Goal: Information Seeking & Learning: Learn about a topic

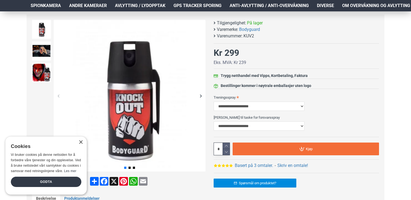
scroll to position [75, 0]
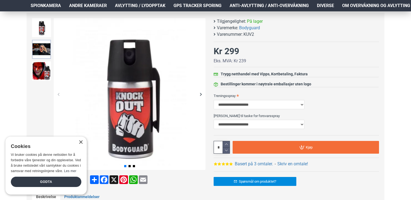
click at [46, 53] on img at bounding box center [41, 49] width 19 height 19
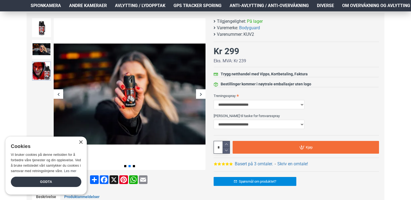
click at [41, 71] on img at bounding box center [41, 71] width 19 height 19
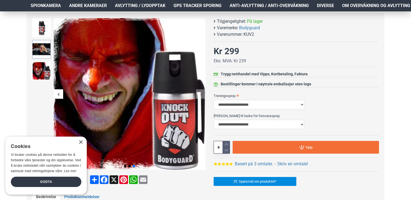
click at [41, 49] on img at bounding box center [41, 49] width 19 height 19
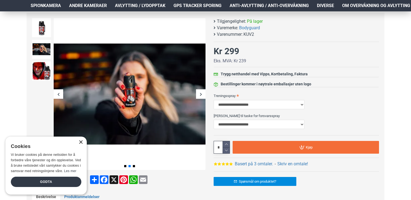
click at [80, 143] on div "×" at bounding box center [81, 142] width 4 height 4
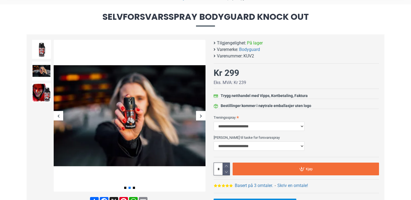
scroll to position [33, 0]
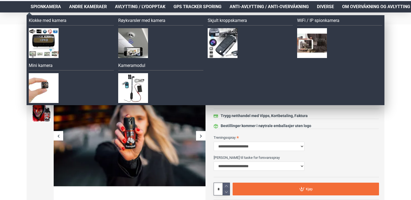
click at [53, 7] on span "Spionkamera" at bounding box center [46, 7] width 30 height 7
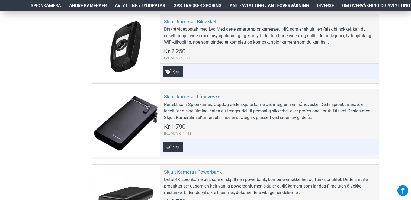
scroll to position [1669, 0]
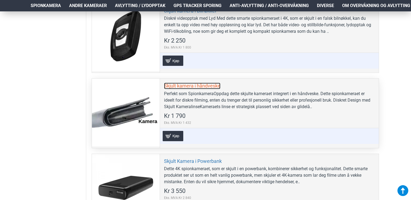
click at [205, 85] on link "Skjult kamera i håndveske" at bounding box center [192, 86] width 56 height 6
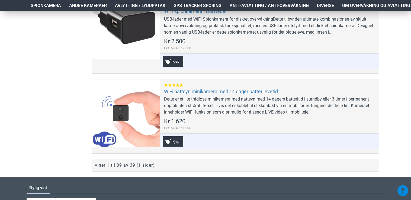
scroll to position [3263, 0]
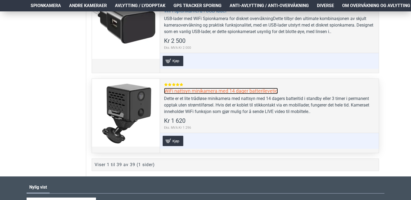
click at [205, 88] on link "WiFi nattsyn minikamera med 14 dager batterilevetid" at bounding box center [221, 91] width 114 height 6
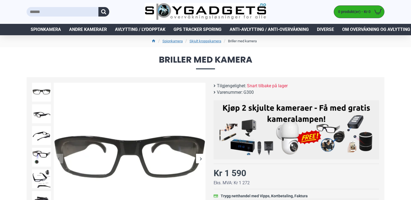
scroll to position [11, 0]
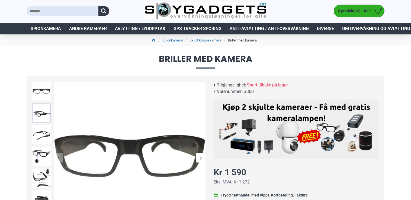
click at [42, 115] on img at bounding box center [41, 113] width 19 height 19
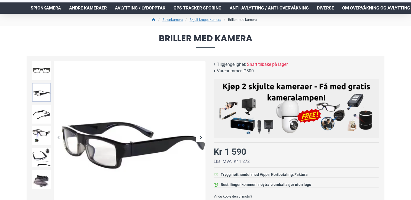
scroll to position [33, 0]
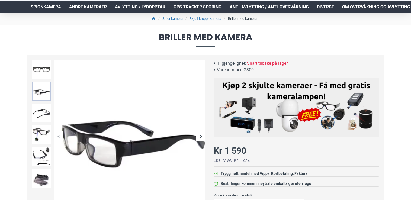
click at [42, 115] on img at bounding box center [41, 113] width 19 height 19
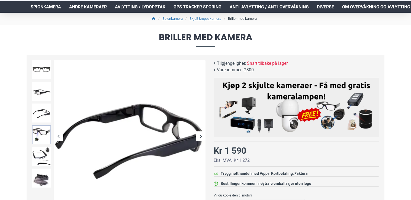
click at [40, 130] on img at bounding box center [41, 134] width 19 height 19
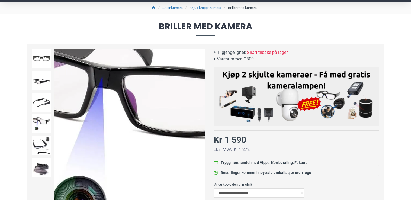
scroll to position [54, 0]
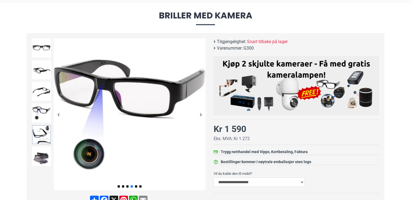
click at [48, 134] on img at bounding box center [41, 134] width 19 height 19
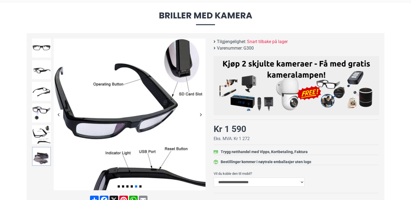
click at [36, 158] on img at bounding box center [41, 156] width 19 height 19
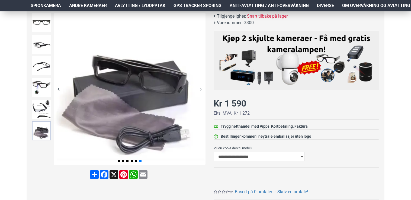
scroll to position [76, 0]
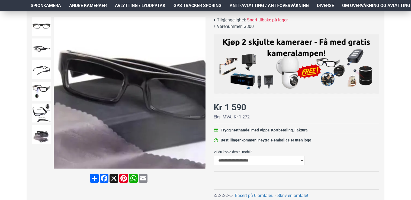
click at [135, 70] on img at bounding box center [130, 93] width 152 height 152
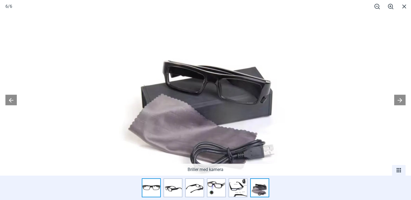
click at [153, 188] on img at bounding box center [151, 187] width 19 height 19
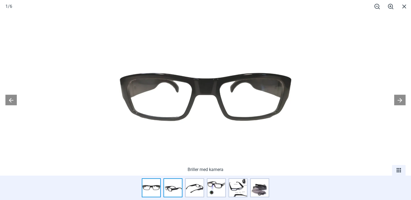
click at [169, 189] on img at bounding box center [172, 187] width 19 height 19
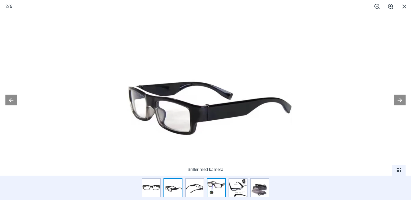
click at [212, 190] on img at bounding box center [216, 187] width 19 height 19
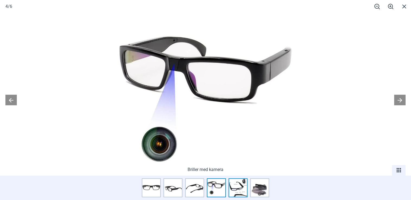
click at [238, 189] on img at bounding box center [237, 187] width 19 height 19
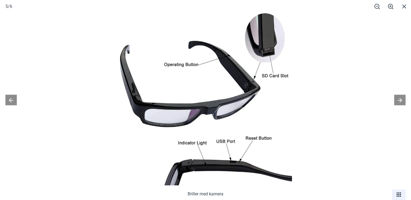
scroll to position [314, 0]
drag, startPoint x: 411, startPoint y: 87, endPoint x: 411, endPoint y: 125, distance: 37.4
click at [411, 125] on html "Produkter Your Cart Hjem Frakt 940 99 099 Logg Inn Registrere Konto Handlevogn …" at bounding box center [205, 156] width 411 height 940
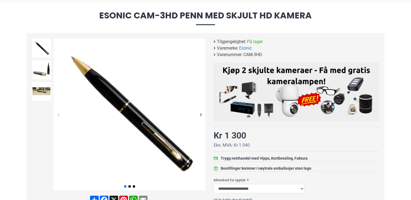
scroll to position [65, 0]
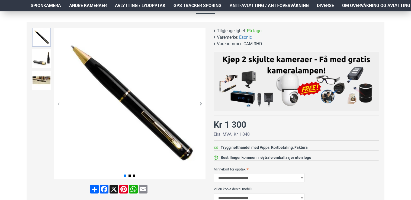
click at [40, 37] on img at bounding box center [41, 37] width 19 height 19
click at [43, 60] on img at bounding box center [41, 58] width 19 height 19
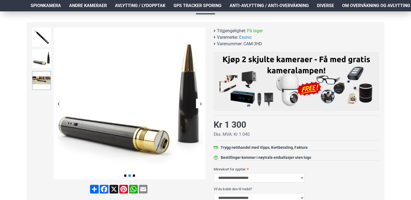
click at [44, 79] on img at bounding box center [41, 80] width 19 height 19
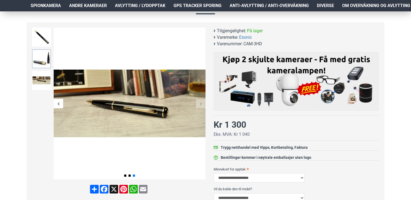
click at [40, 59] on img at bounding box center [41, 58] width 19 height 19
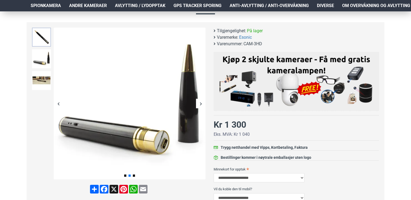
click at [40, 40] on img at bounding box center [41, 37] width 19 height 19
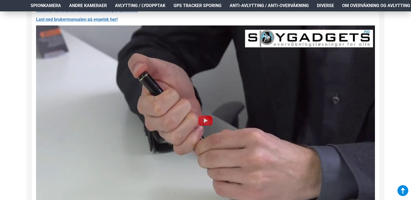
scroll to position [661, 0]
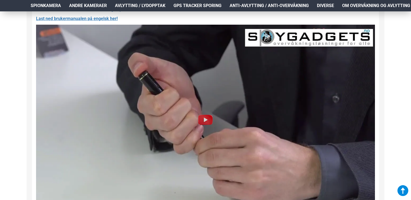
click at [205, 120] on img at bounding box center [205, 119] width 17 height 17
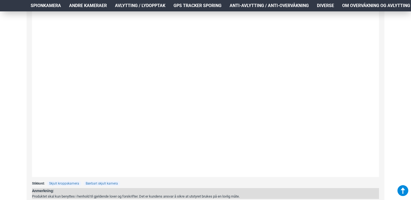
scroll to position [706, 0]
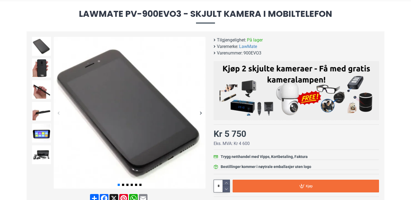
scroll to position [57, 0]
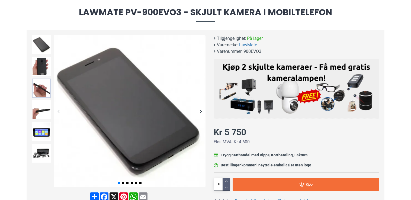
click at [40, 91] on img at bounding box center [41, 88] width 19 height 19
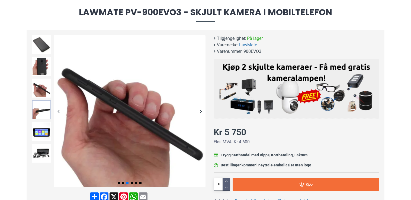
click at [38, 109] on img at bounding box center [41, 109] width 19 height 19
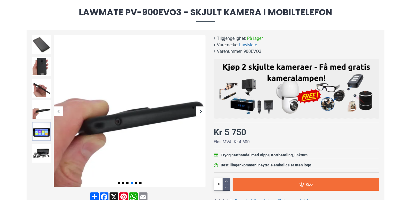
click at [38, 131] on img at bounding box center [41, 131] width 19 height 19
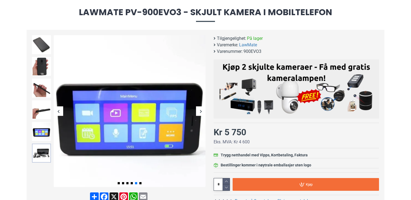
click at [37, 156] on img at bounding box center [41, 153] width 19 height 19
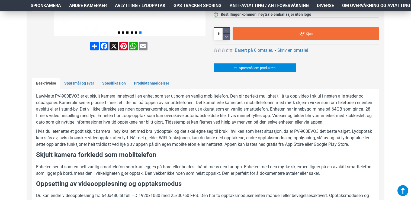
scroll to position [209, 0]
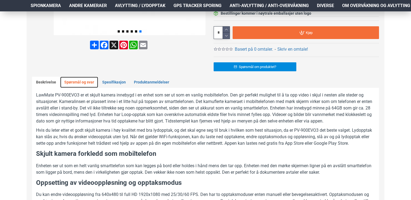
click at [85, 81] on link "Spørsmål og svar" at bounding box center [79, 82] width 38 height 11
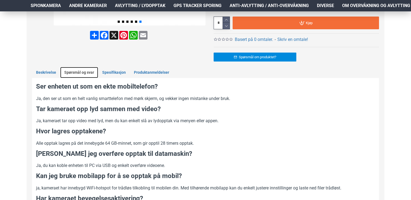
scroll to position [220, 0]
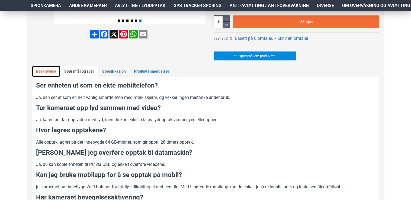
click at [48, 70] on link "Beskrivelse" at bounding box center [46, 71] width 28 height 11
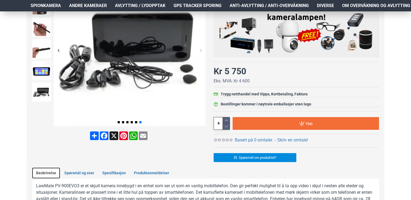
scroll to position [112, 0]
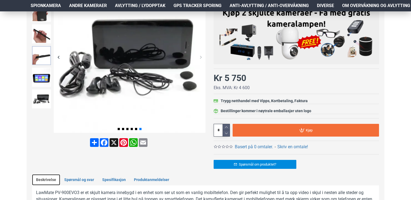
click at [40, 58] on img at bounding box center [41, 55] width 19 height 19
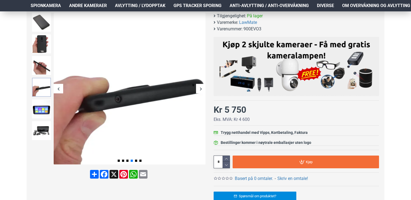
scroll to position [79, 0]
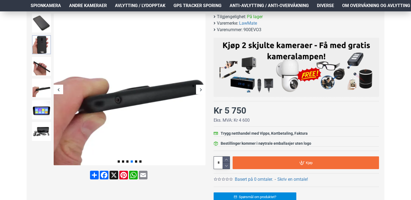
click at [46, 41] on img at bounding box center [41, 44] width 19 height 19
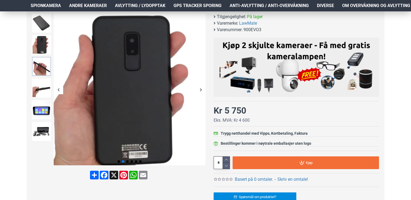
click at [40, 70] on img at bounding box center [41, 66] width 19 height 19
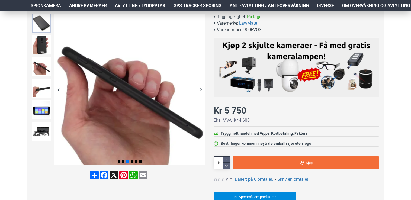
click at [40, 20] on img at bounding box center [41, 23] width 19 height 19
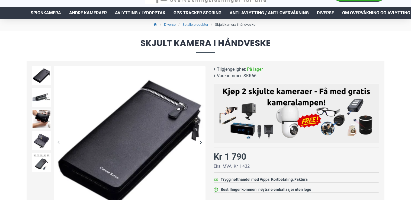
scroll to position [43, 0]
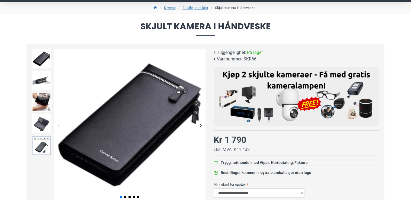
click at [40, 140] on img at bounding box center [41, 145] width 19 height 19
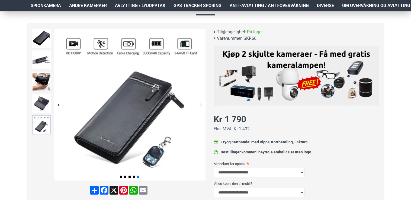
scroll to position [65, 0]
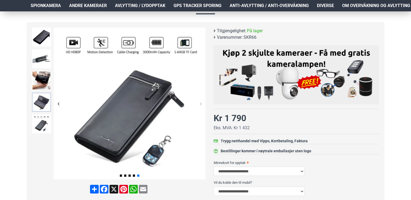
click at [39, 105] on img at bounding box center [41, 102] width 19 height 19
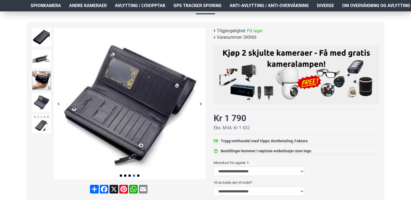
click at [37, 78] on img at bounding box center [41, 80] width 19 height 19
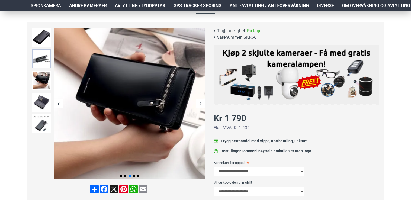
click at [41, 59] on img at bounding box center [41, 58] width 19 height 19
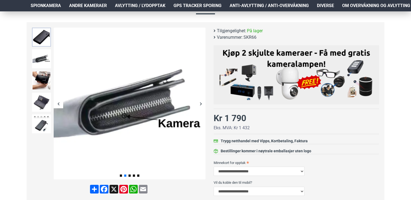
click at [48, 37] on img at bounding box center [41, 37] width 19 height 19
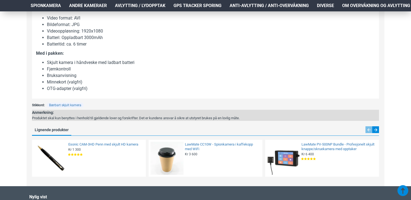
scroll to position [499, 0]
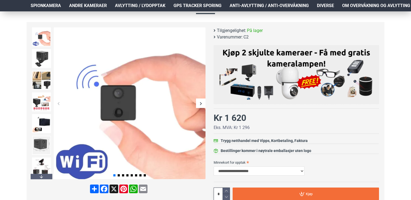
scroll to position [87, 0]
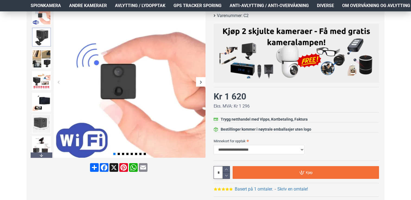
click at [44, 37] on img at bounding box center [41, 37] width 19 height 19
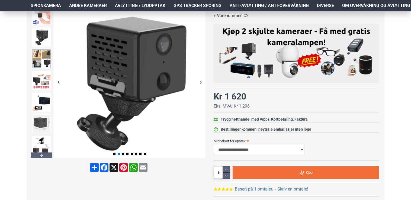
click at [44, 61] on img at bounding box center [41, 58] width 19 height 19
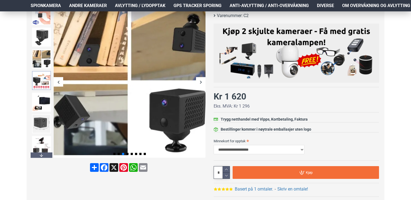
click at [40, 83] on img at bounding box center [41, 80] width 19 height 19
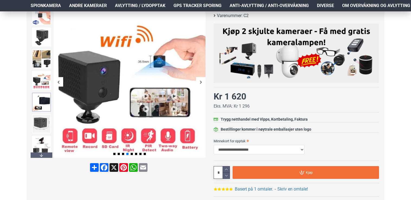
click at [39, 99] on img at bounding box center [41, 102] width 19 height 19
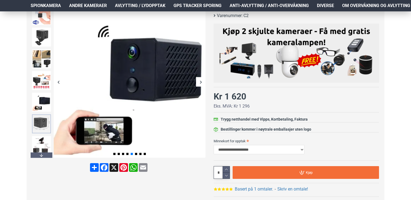
click at [41, 120] on img at bounding box center [41, 123] width 19 height 19
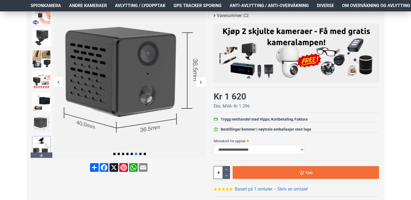
click at [40, 140] on img at bounding box center [41, 145] width 19 height 19
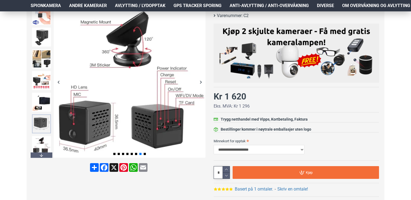
click at [41, 120] on img at bounding box center [41, 123] width 19 height 19
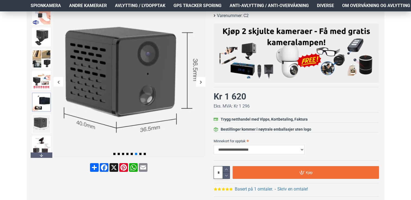
click at [43, 102] on img at bounding box center [41, 102] width 19 height 19
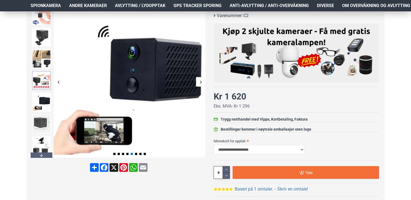
click at [47, 83] on img at bounding box center [41, 80] width 19 height 19
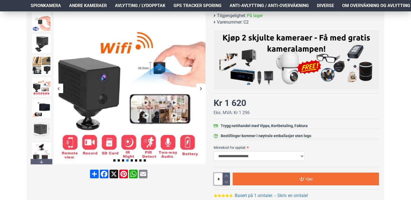
scroll to position [79, 0]
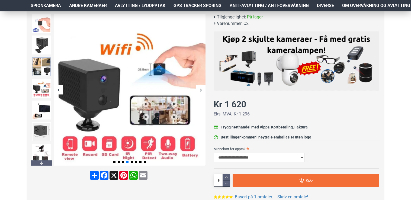
click at [40, 66] on img at bounding box center [41, 66] width 19 height 19
